Goal: Transaction & Acquisition: Purchase product/service

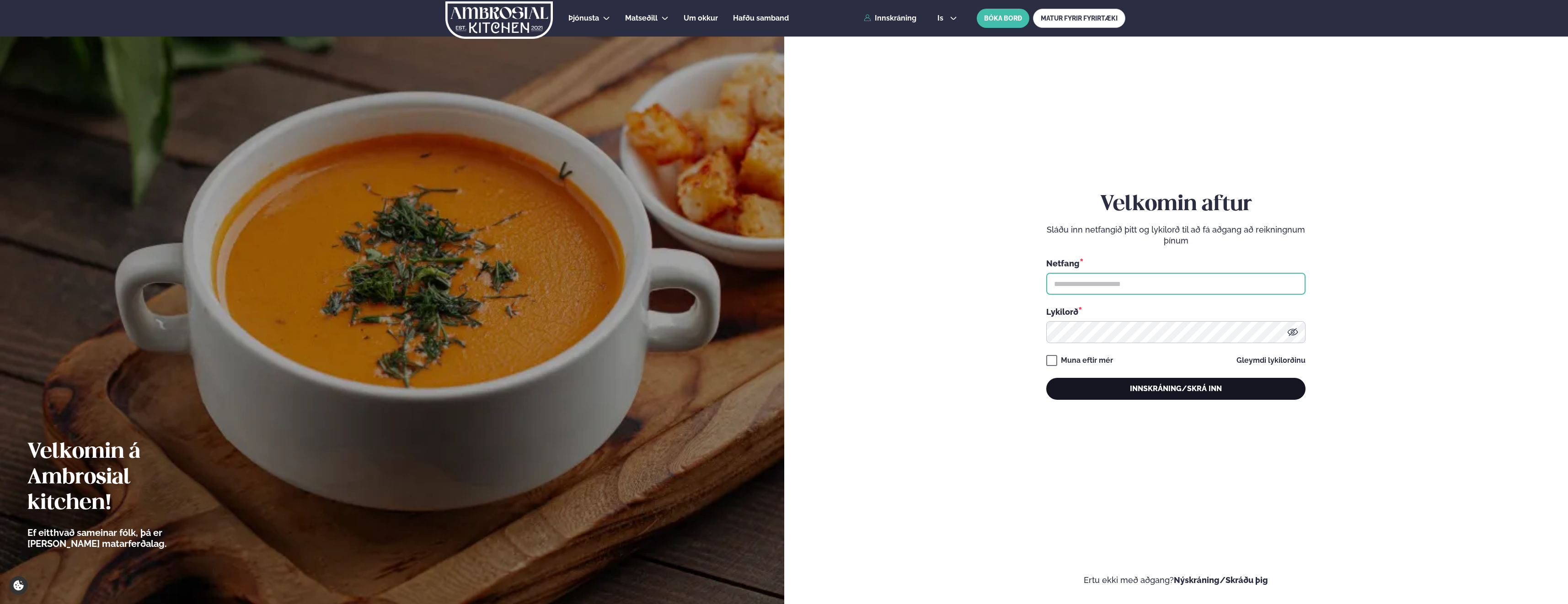
type input "**********"
click at [1124, 389] on button "Innskráning/Skrá inn" at bounding box center [1176, 389] width 259 height 22
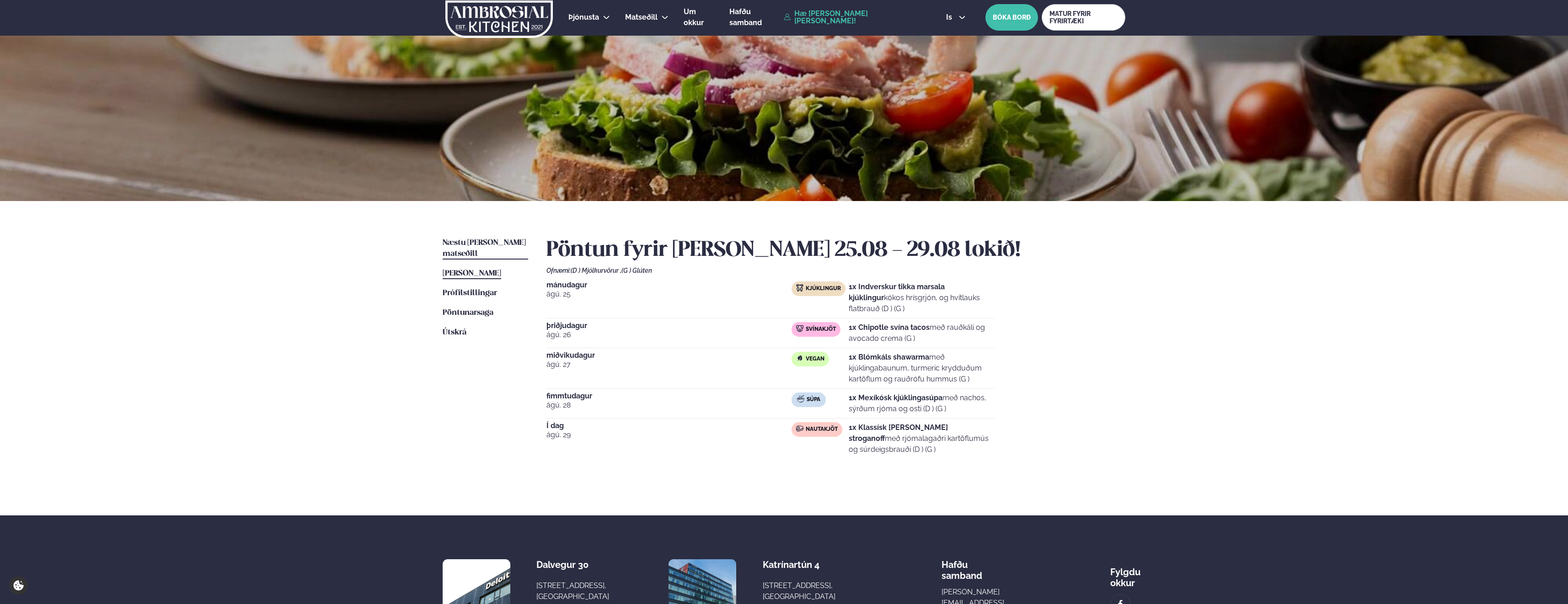
click at [466, 245] on span "Næstu [PERSON_NAME] matseðill" at bounding box center [484, 248] width 83 height 19
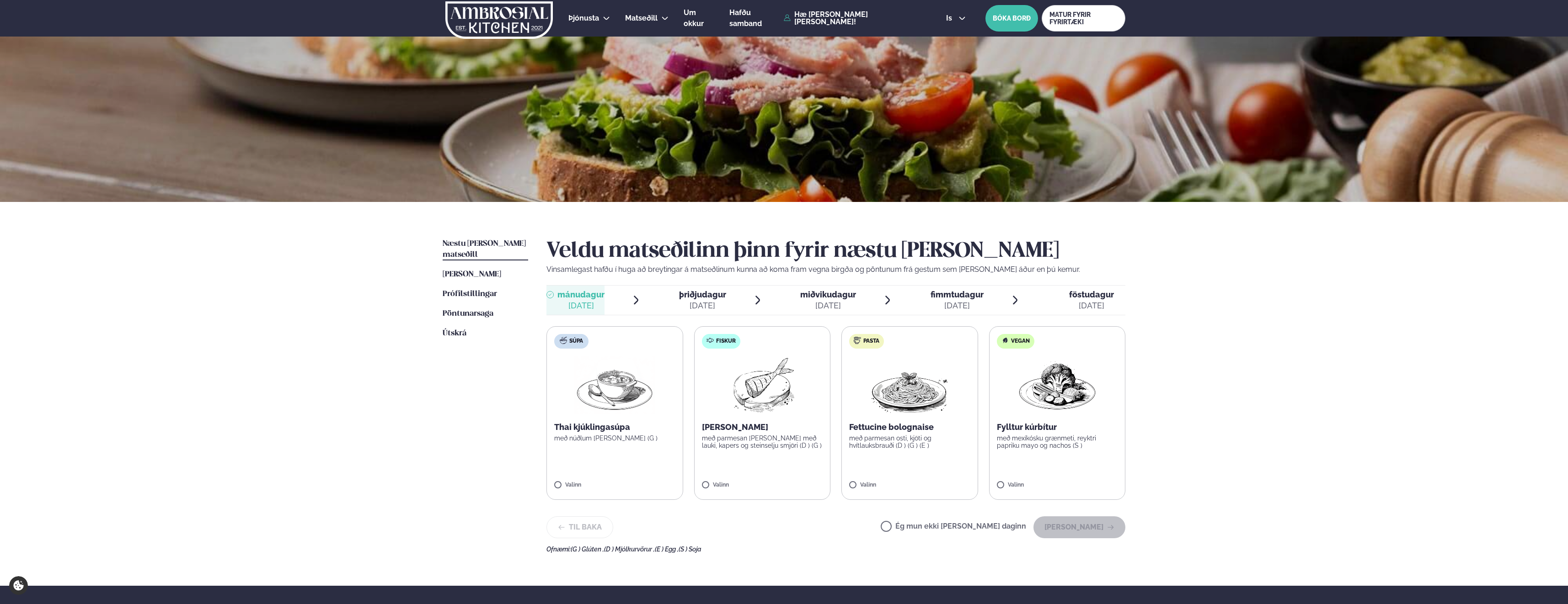
scroll to position [1, 0]
click at [782, 391] on img at bounding box center [761, 385] width 81 height 58
click at [1055, 532] on button "[PERSON_NAME]" at bounding box center [1079, 527] width 92 height 22
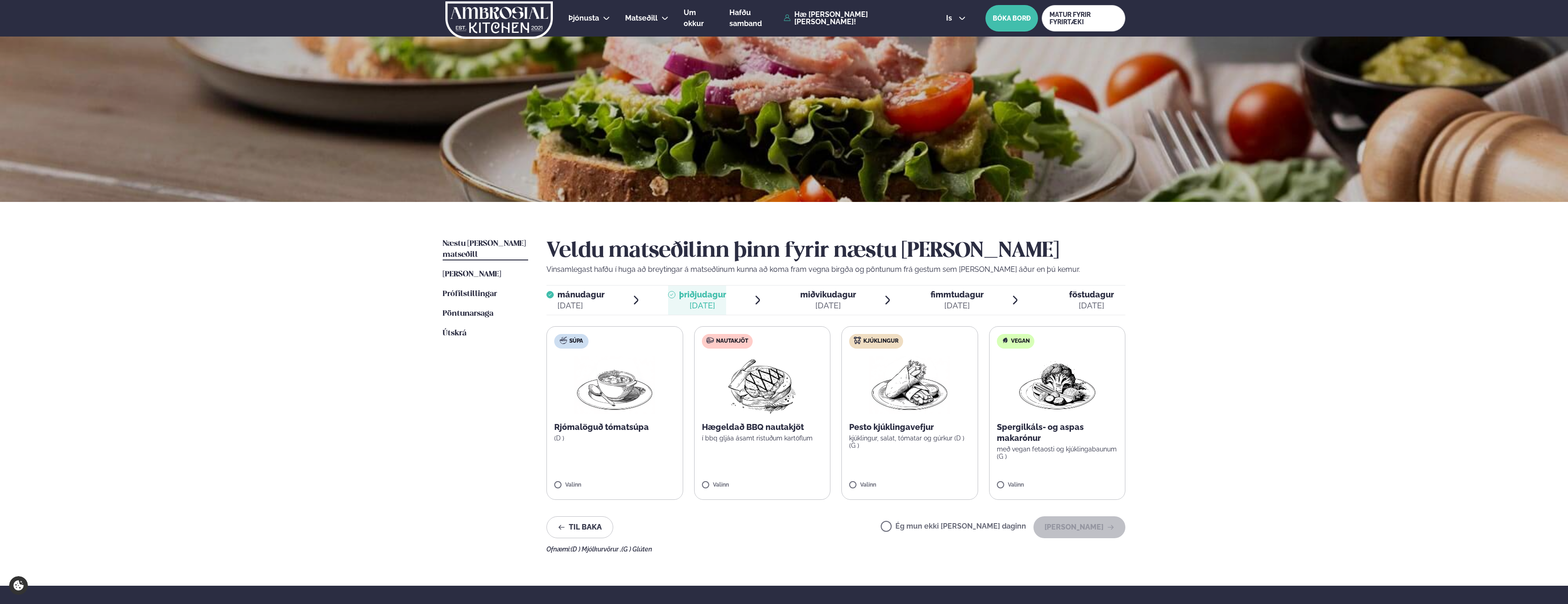
click at [752, 389] on img at bounding box center [761, 385] width 81 height 58
click at [1068, 526] on button "[PERSON_NAME]" at bounding box center [1079, 527] width 92 height 22
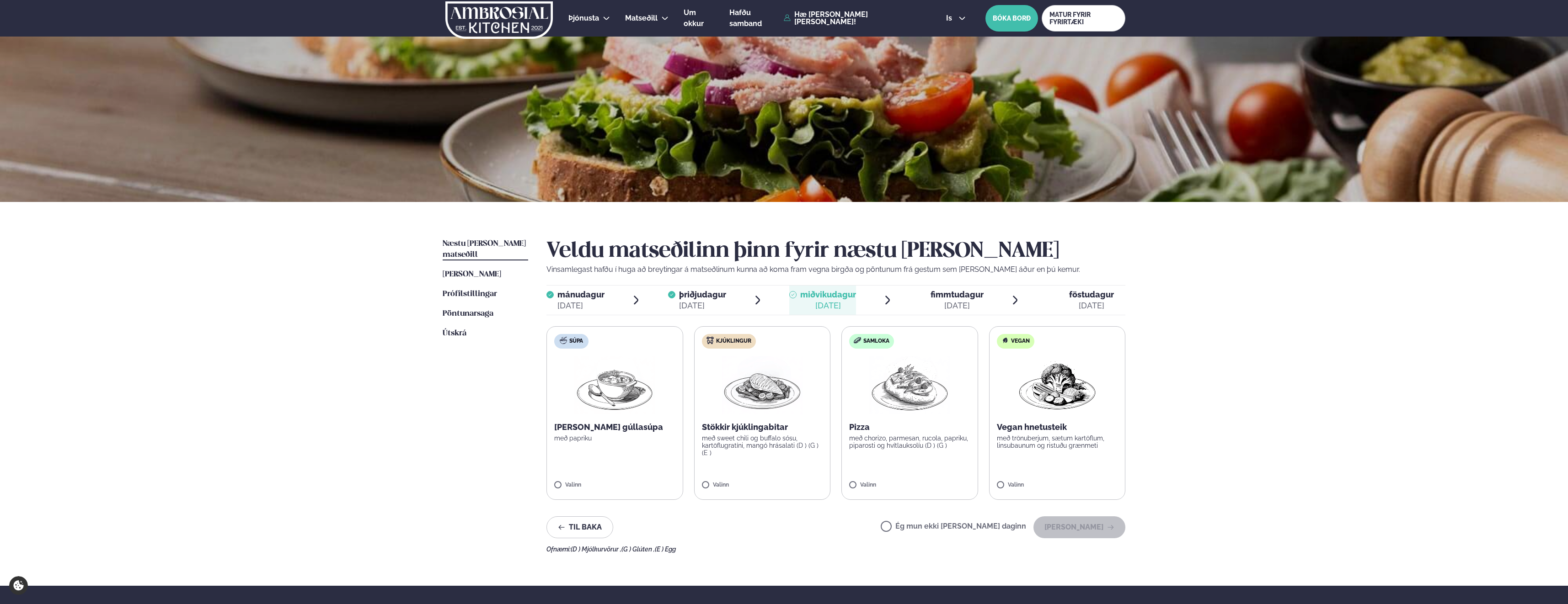
click at [635, 400] on img at bounding box center [615, 385] width 80 height 58
click at [1062, 523] on button "[PERSON_NAME]" at bounding box center [1079, 527] width 92 height 22
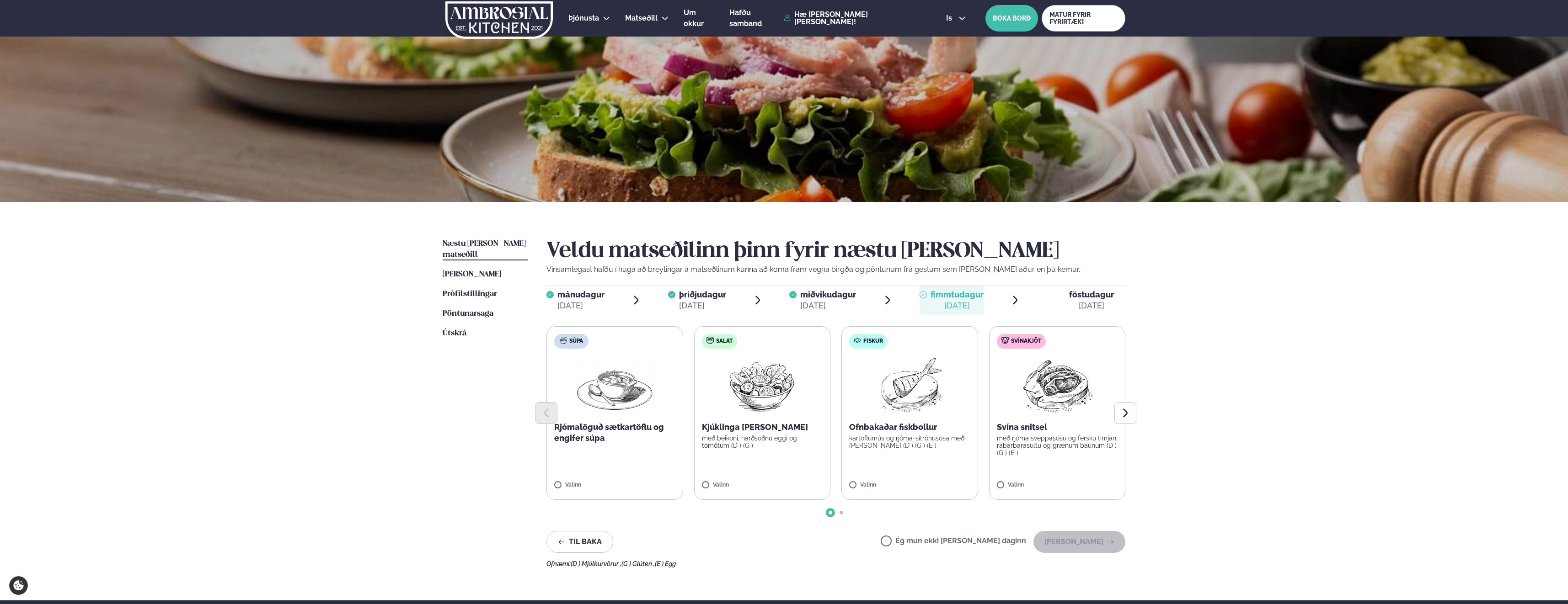
click at [796, 454] on label "Salat Kjúklinga [PERSON_NAME] með beikoni, harðsoðnu eggi og tómötum (D ) (G ) …" at bounding box center [762, 412] width 137 height 173
click at [766, 429] on p "Kjúklinga [PERSON_NAME]" at bounding box center [762, 427] width 121 height 11
click at [1062, 540] on button "[PERSON_NAME]" at bounding box center [1079, 542] width 92 height 22
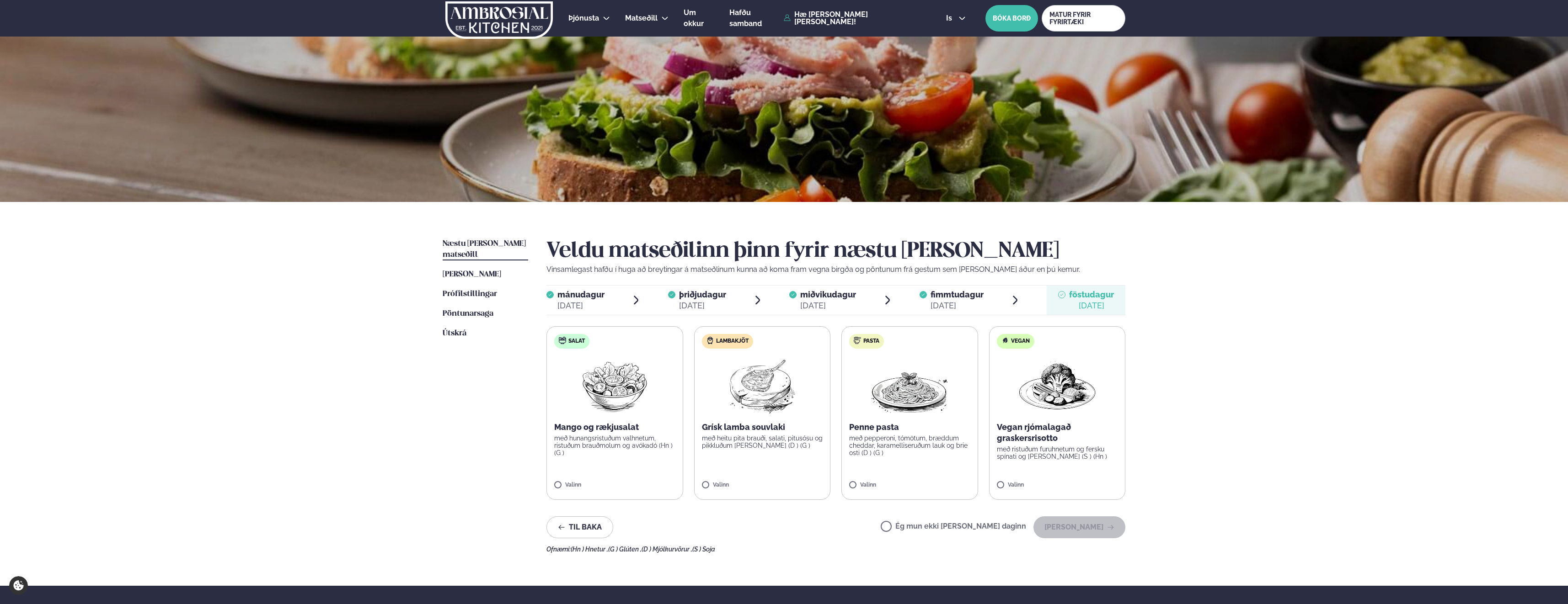
click at [767, 481] on label "Lambakjöt Grísk lamba souvlaki með heitu pita brauði, salati, pitusósu og pikkl…" at bounding box center [762, 412] width 137 height 173
click at [1072, 529] on button "[PERSON_NAME]" at bounding box center [1079, 527] width 92 height 22
